Goal: Task Accomplishment & Management: Use online tool/utility

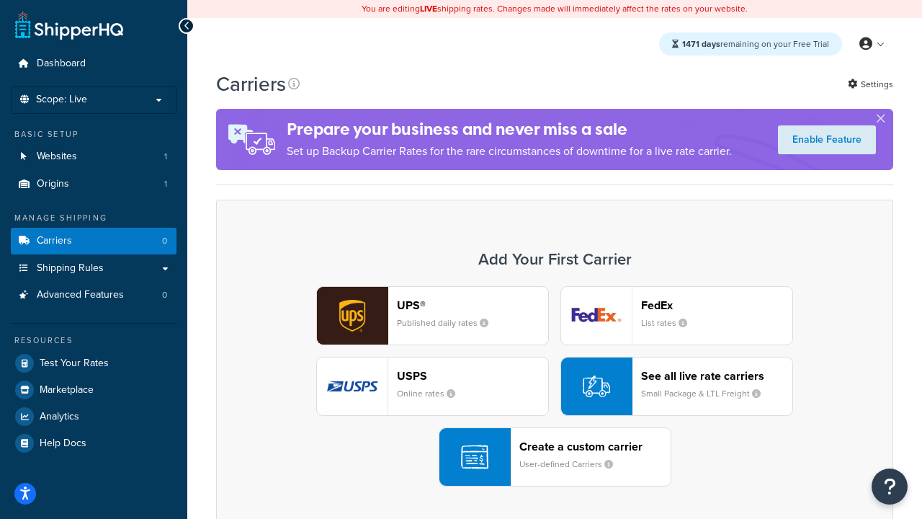
click at [555, 386] on div "UPS® Published daily rates FedEx List rates USPS Online rates See all live rate…" at bounding box center [554, 386] width 647 height 200
click at [717, 305] on header "FedEx" at bounding box center [716, 305] width 151 height 14
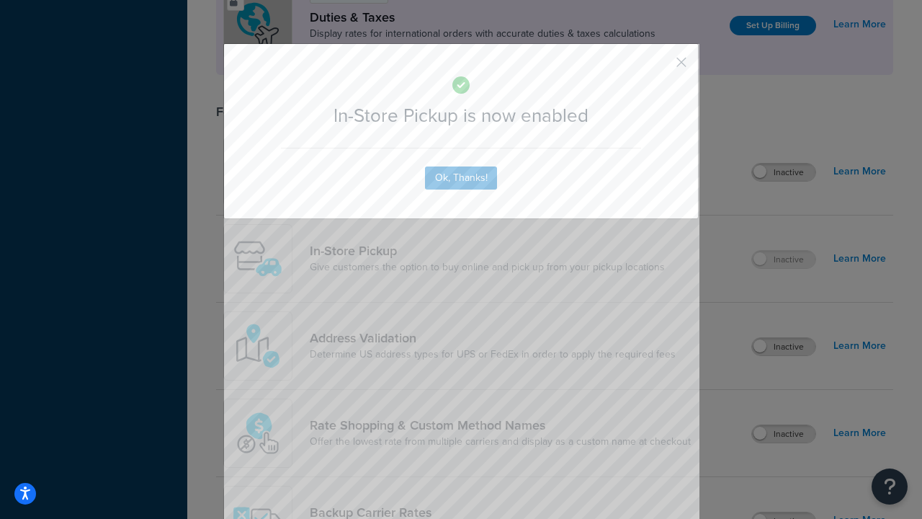
click at [660, 67] on button "button" at bounding box center [661, 68] width 4 height 4
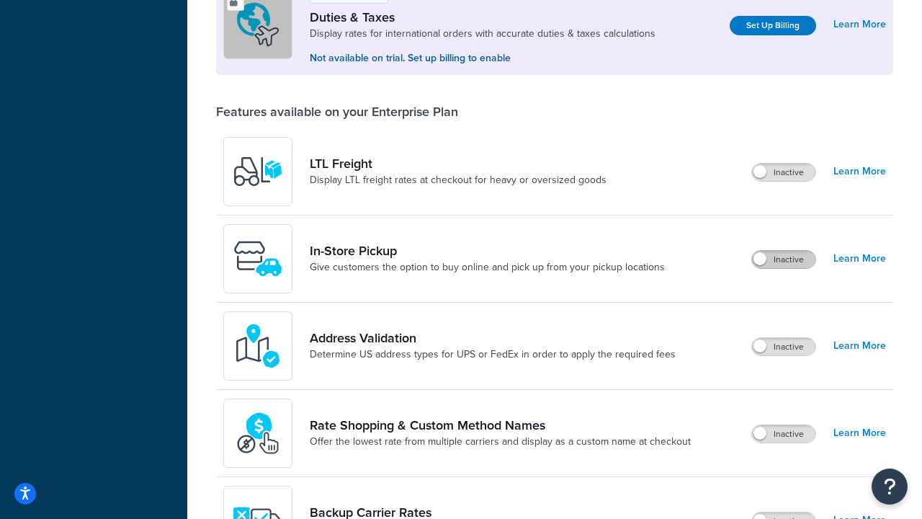
scroll to position [440, 0]
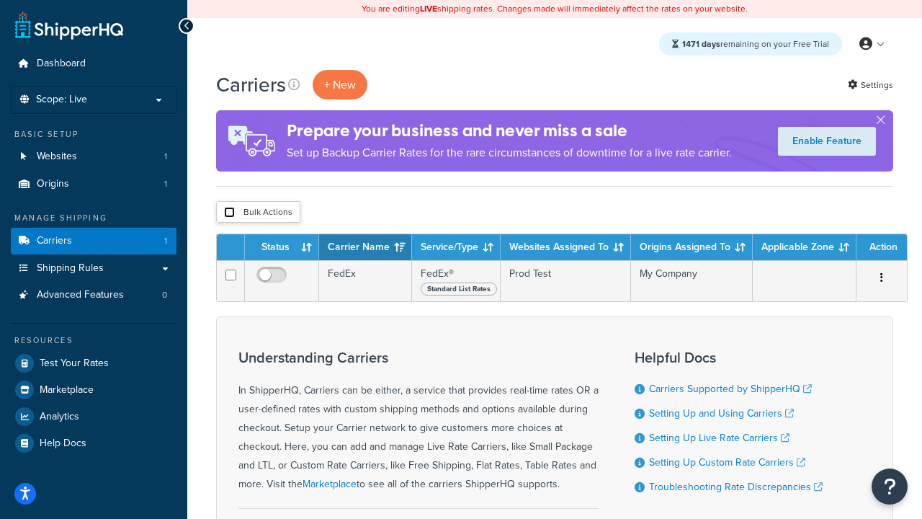
click at [229, 213] on input "checkbox" at bounding box center [229, 212] width 11 height 11
checkbox input "true"
click at [0, 0] on button "Delete" at bounding box center [0, 0] width 0 height 0
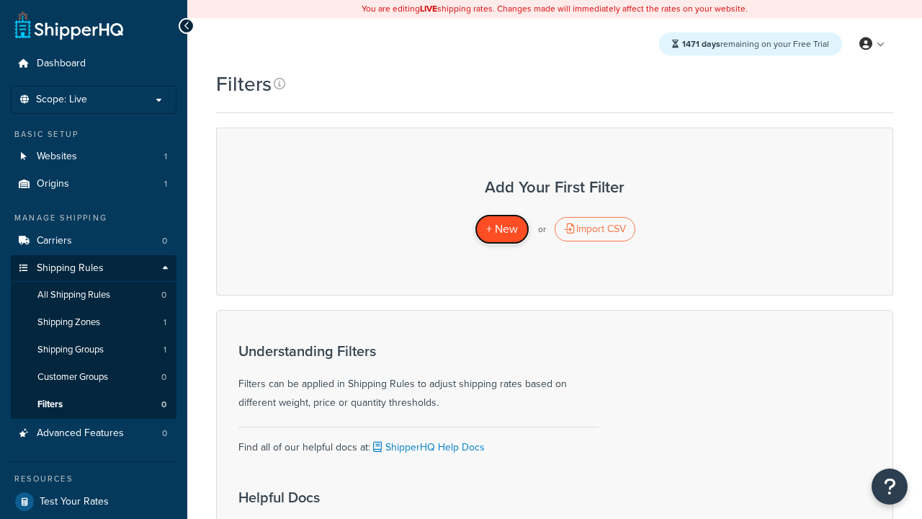
click at [502, 229] on span "+ New" at bounding box center [502, 228] width 32 height 17
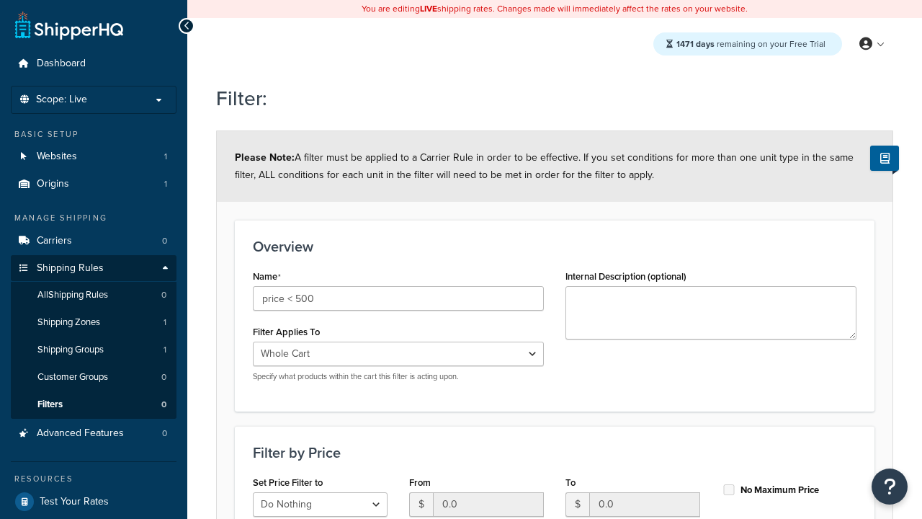
select select "range"
type input "price < 500"
type input "500"
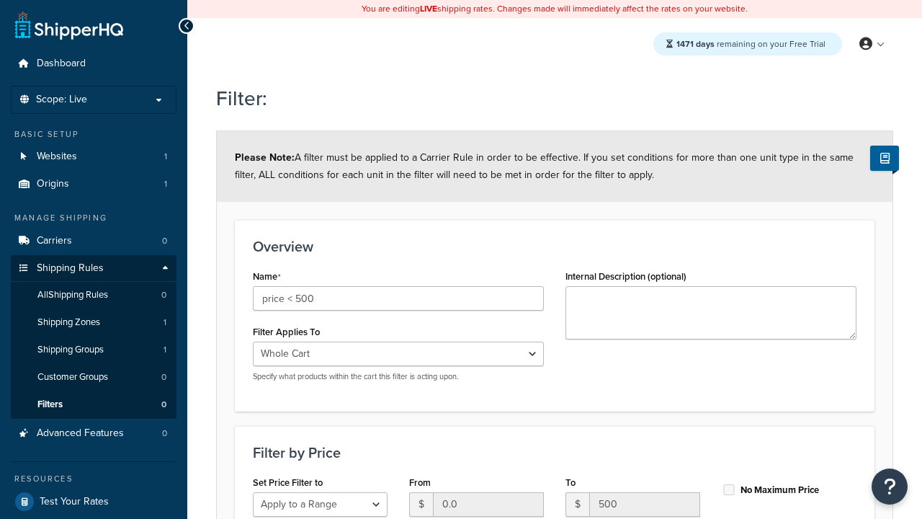
type input "500"
checkbox input "true"
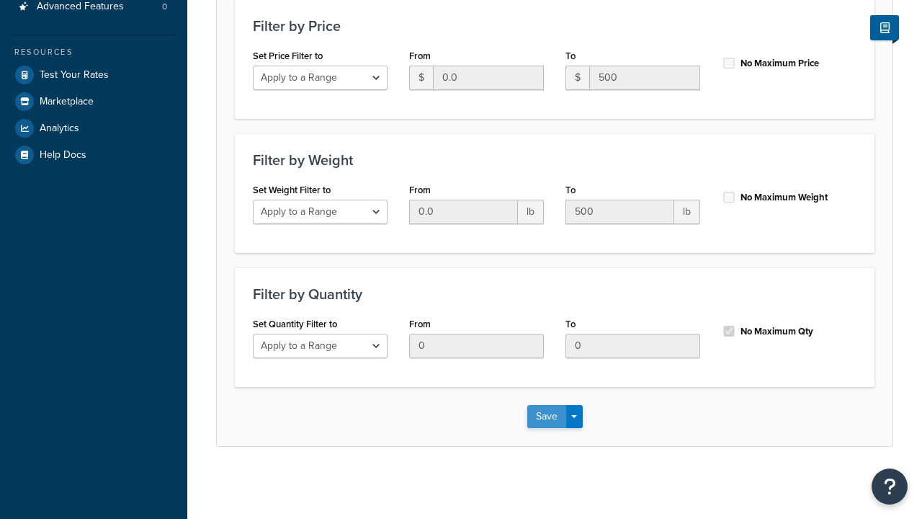
click at [546, 416] on button "Save" at bounding box center [546, 416] width 39 height 23
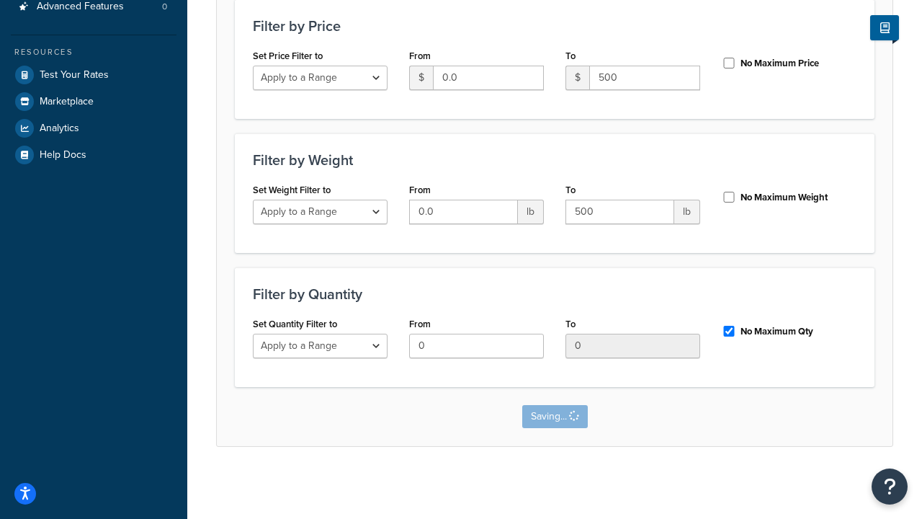
scroll to position [0, 0]
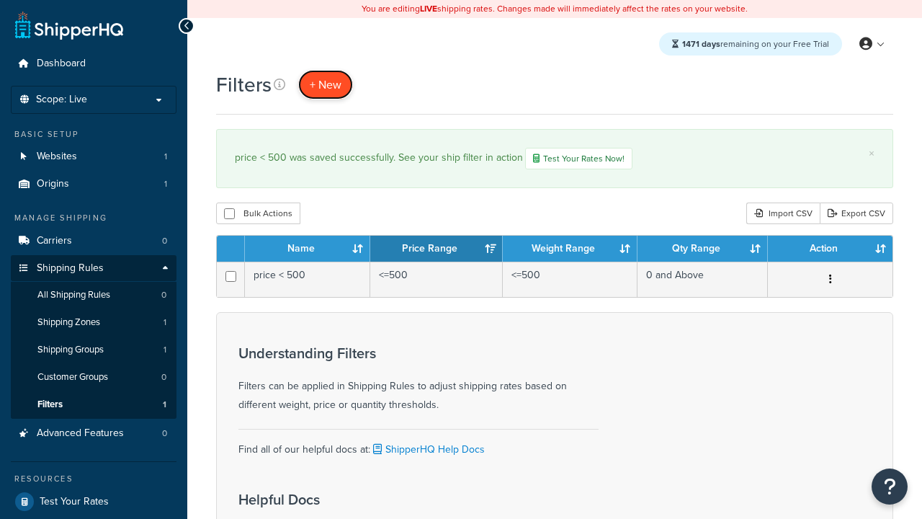
click at [326, 84] on span "+ New" at bounding box center [326, 84] width 32 height 17
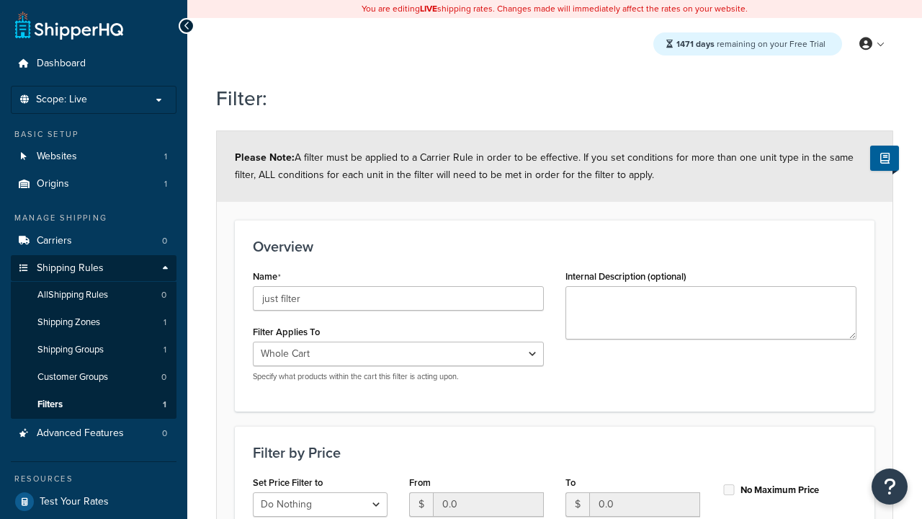
scroll to position [427, 0]
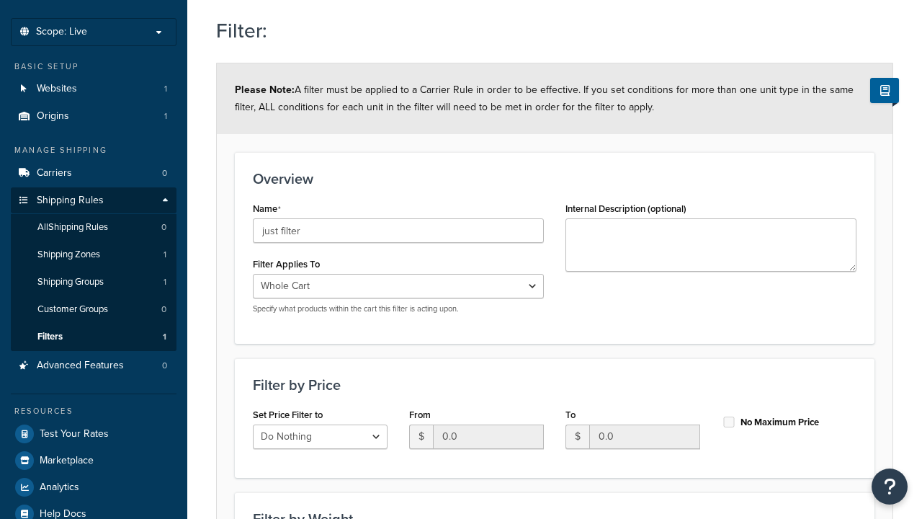
type input "just filter"
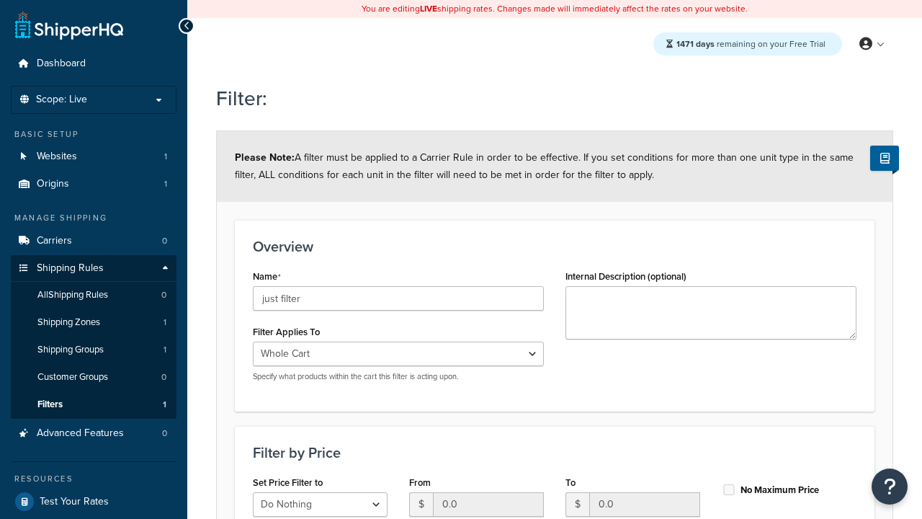
scroll to position [0, 0]
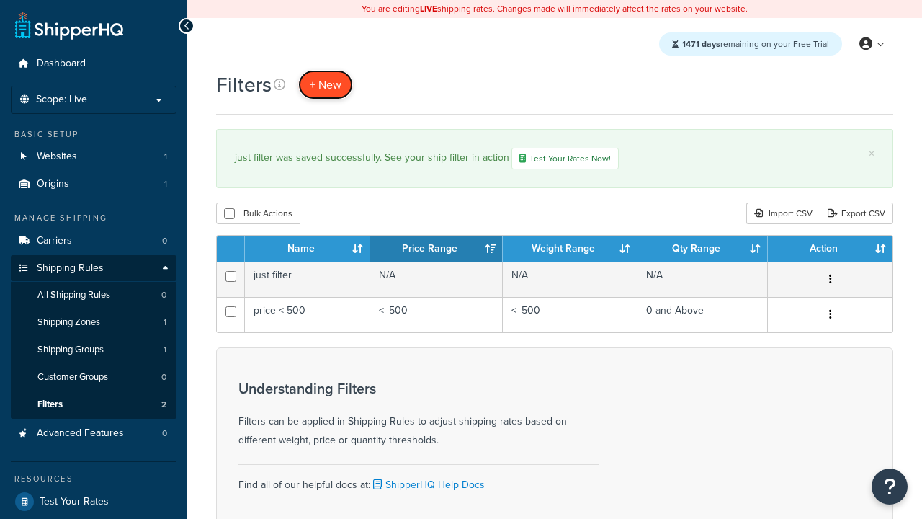
click at [326, 84] on span "+ New" at bounding box center [326, 84] width 32 height 17
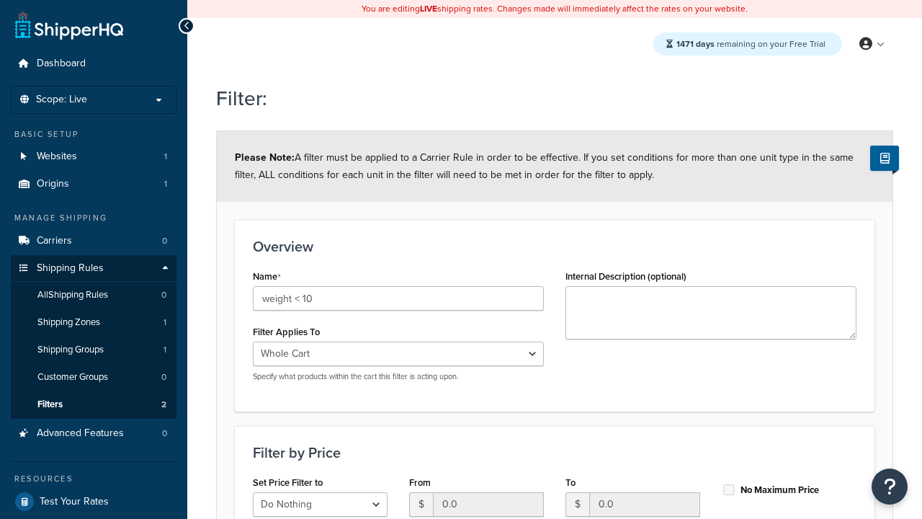
select select "range"
type input "weight < 10"
type input "10"
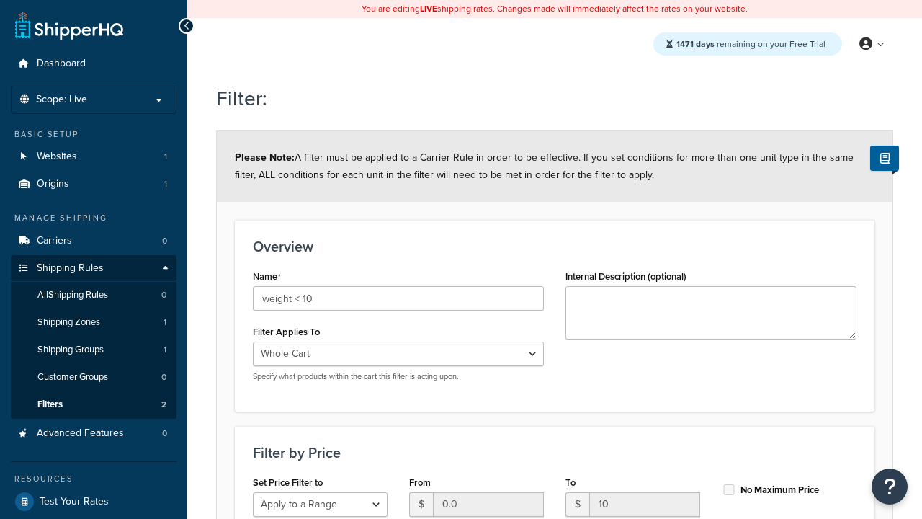
type input "10"
checkbox input "true"
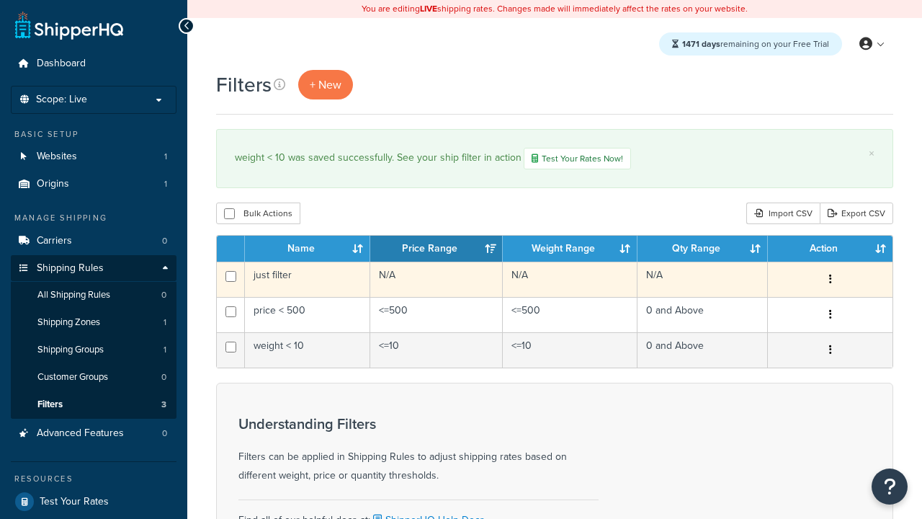
click at [830, 281] on icon "button" at bounding box center [830, 279] width 3 height 10
click at [0, 0] on link "Edit" at bounding box center [0, 0] width 0 height 0
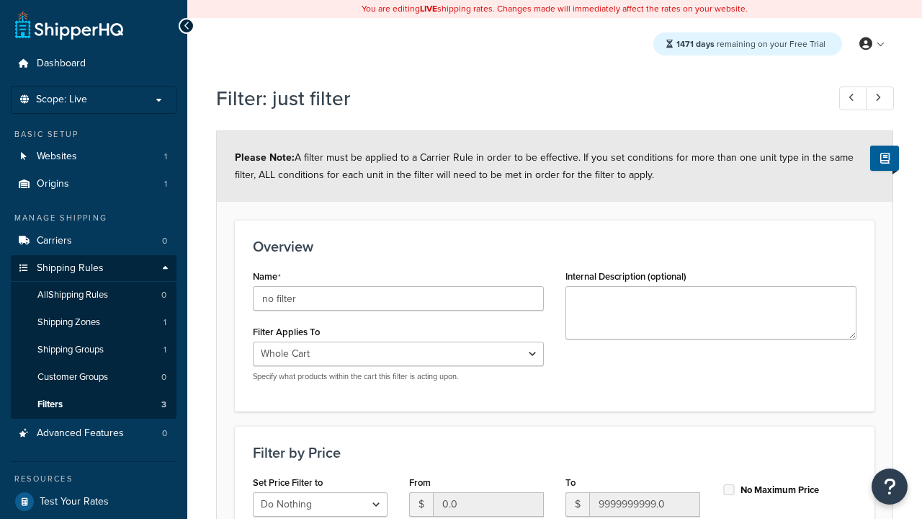
scroll to position [427, 0]
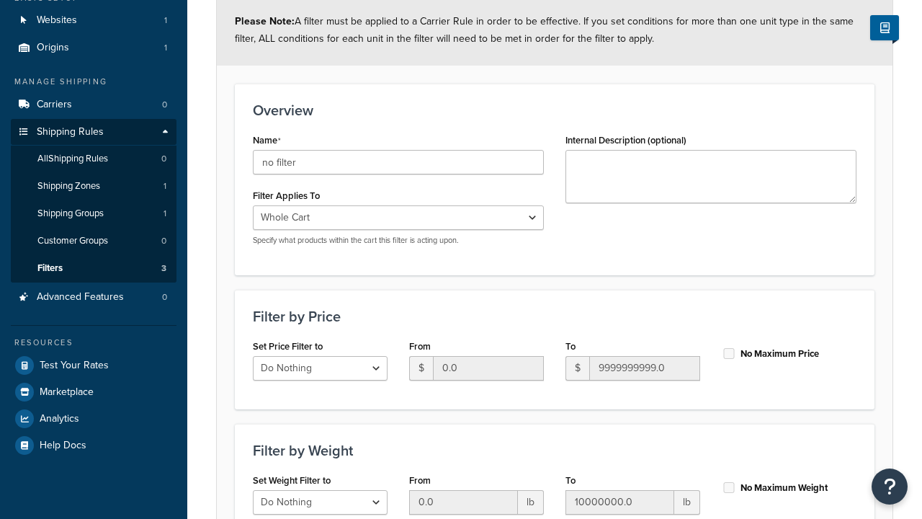
type input "no filter"
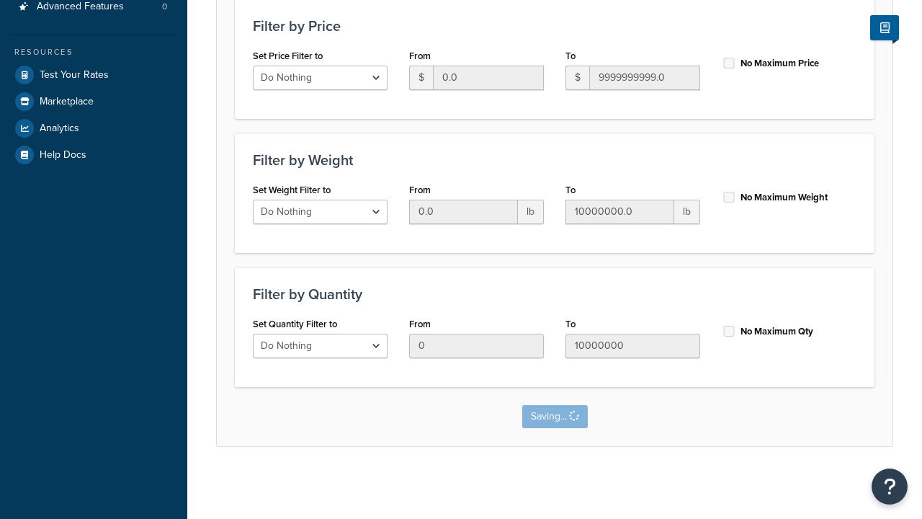
scroll to position [0, 0]
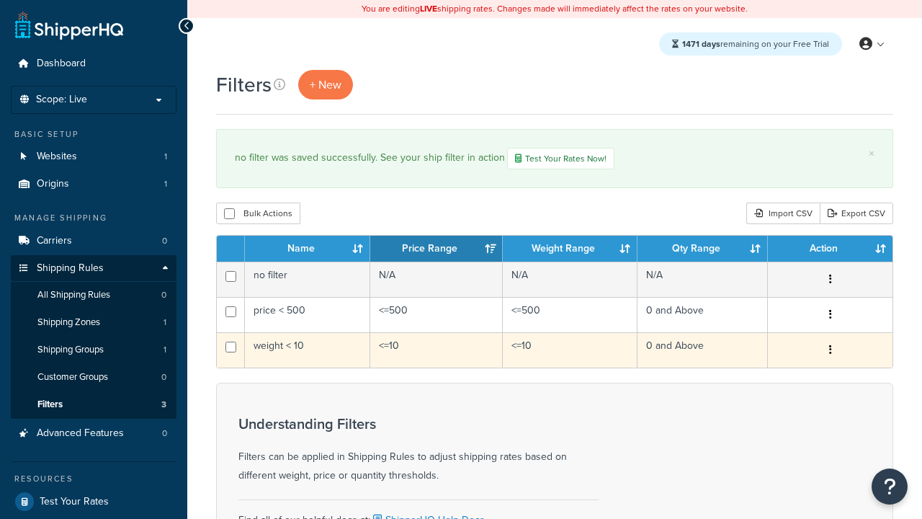
click at [830, 352] on icon "button" at bounding box center [830, 349] width 3 height 10
click at [0, 0] on link "Duplicate" at bounding box center [0, 0] width 0 height 0
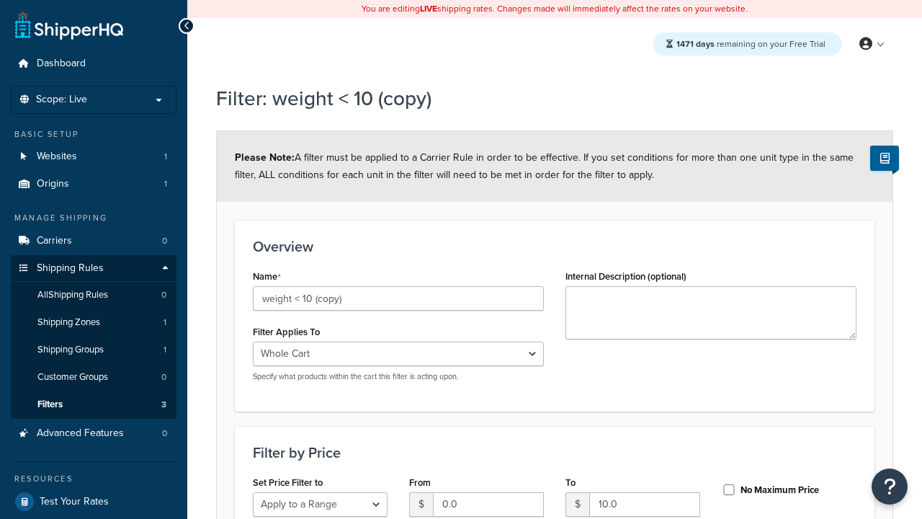
select select "range"
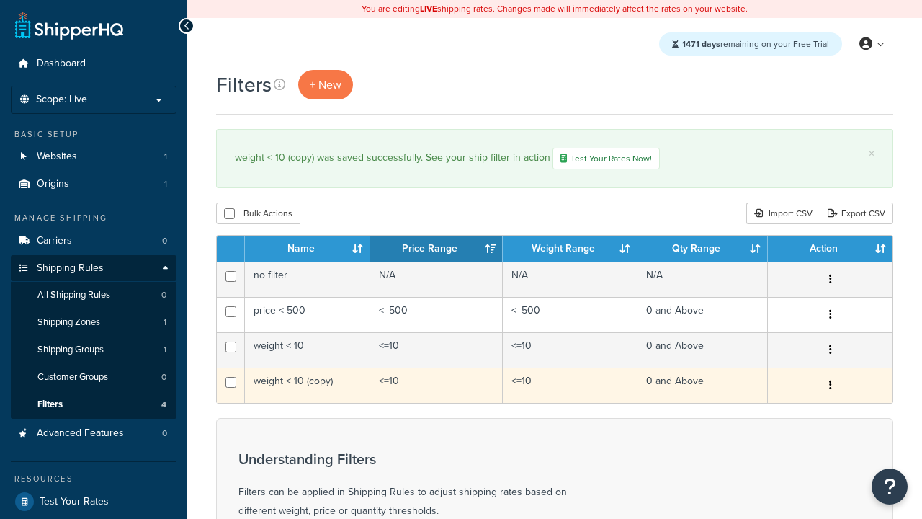
click at [830, 387] on icon "button" at bounding box center [830, 385] width 3 height 10
click at [0, 0] on link "Delete" at bounding box center [0, 0] width 0 height 0
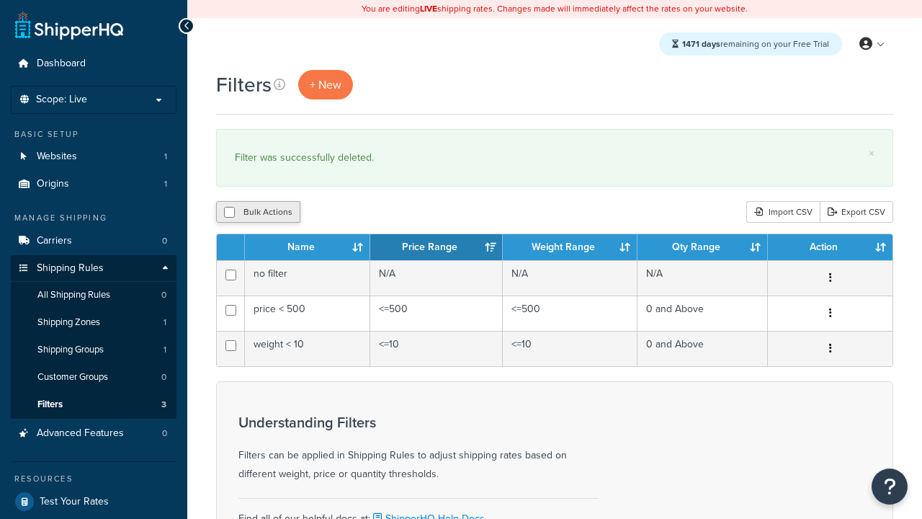
click at [258, 213] on button "Bulk Actions" at bounding box center [258, 212] width 84 height 22
checkbox input "true"
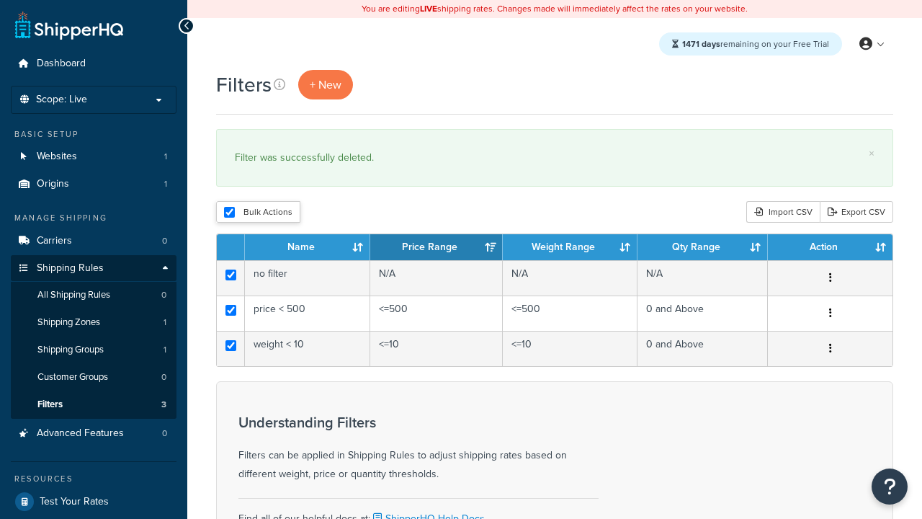
click at [0, 0] on button "Duplicate" at bounding box center [0, 0] width 0 height 0
